Goal: Task Accomplishment & Management: Manage account settings

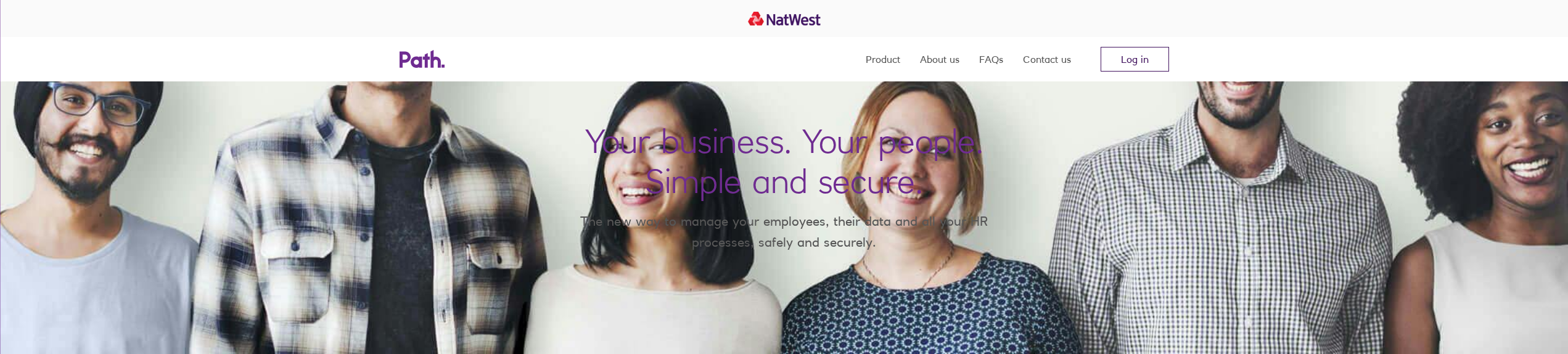
click at [1138, 61] on link "Log in" at bounding box center [1135, 59] width 68 height 25
click at [1137, 58] on link "Log in" at bounding box center [1135, 59] width 68 height 25
